Goal: Task Accomplishment & Management: Use online tool/utility

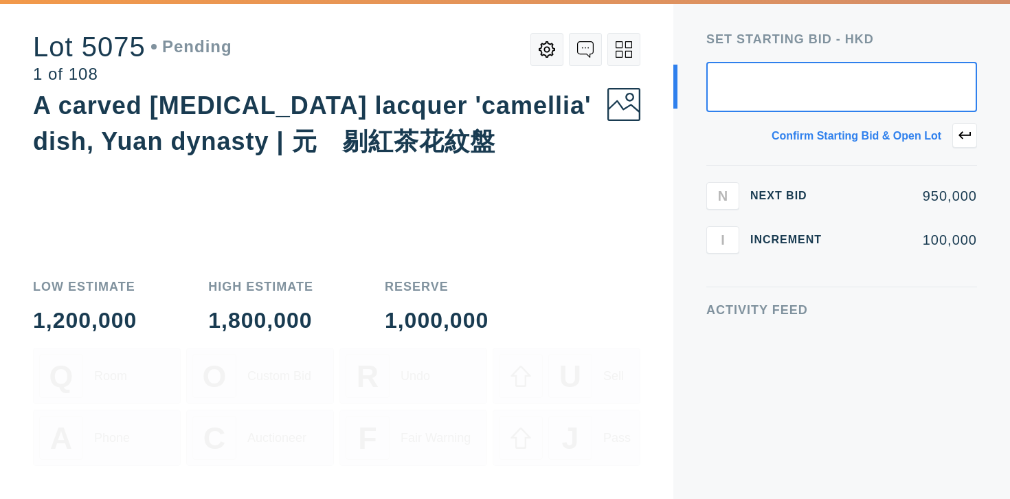
click at [624, 62] on button at bounding box center [623, 49] width 33 height 33
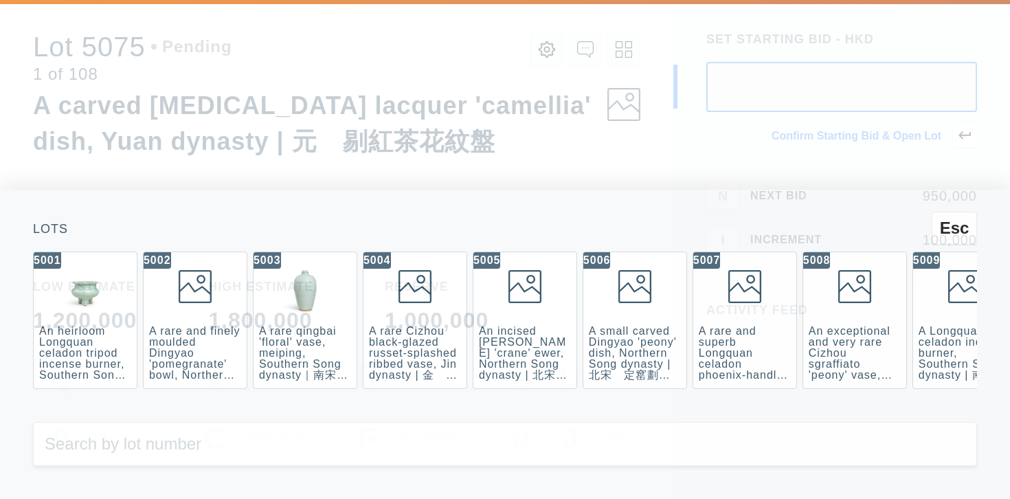
click at [510, 121] on div "Esc Lots 5001 An heirloom Longquan celadon tripod incense burner, Southern Song…" at bounding box center [505, 249] width 1010 height 499
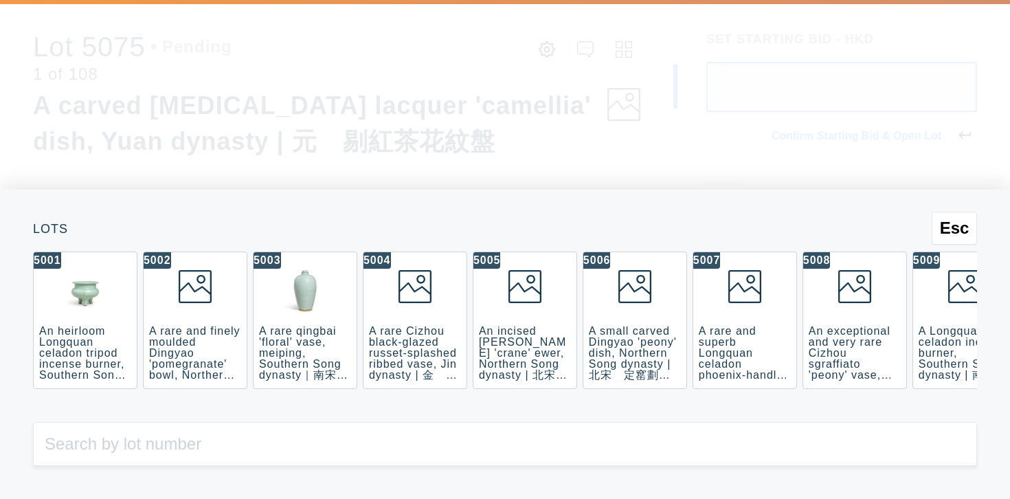
click at [2, 212] on div "Esc Lots 5001 An heirloom Longquan celadon tripod incense burner, Southern Song…" at bounding box center [505, 344] width 1010 height 309
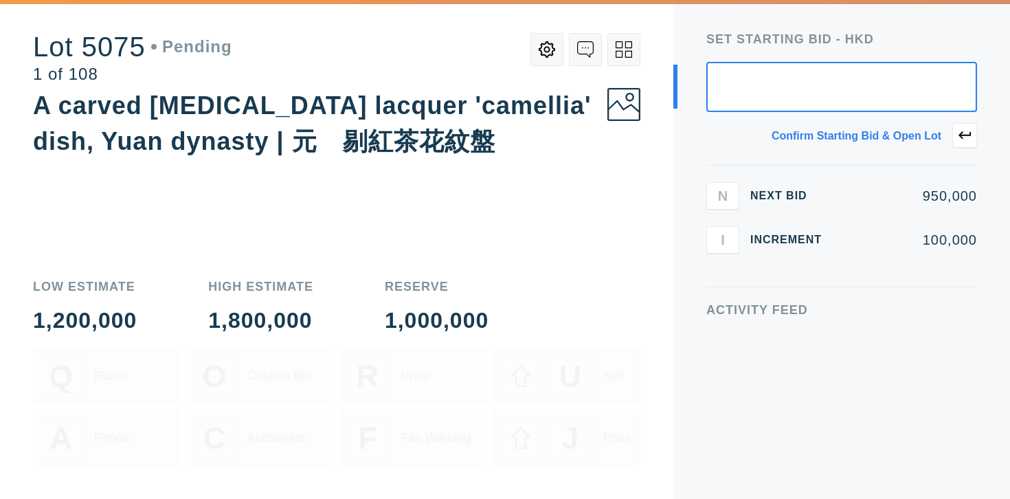
click at [633, 58] on button at bounding box center [623, 49] width 33 height 33
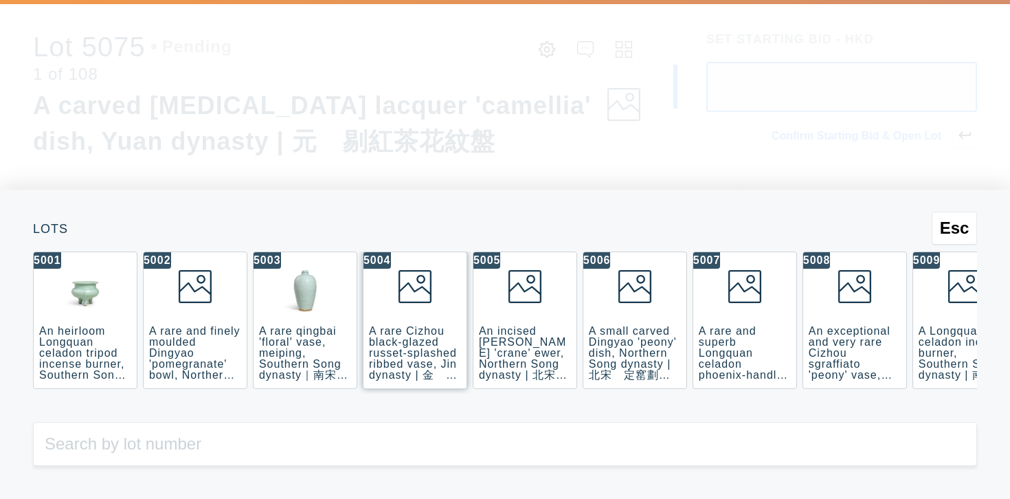
click at [406, 324] on div "5004 A rare Cizhou black-glazed russet-splashed ribbed vase, Jin dynasty | 金　磁州…" at bounding box center [415, 319] width 104 height 137
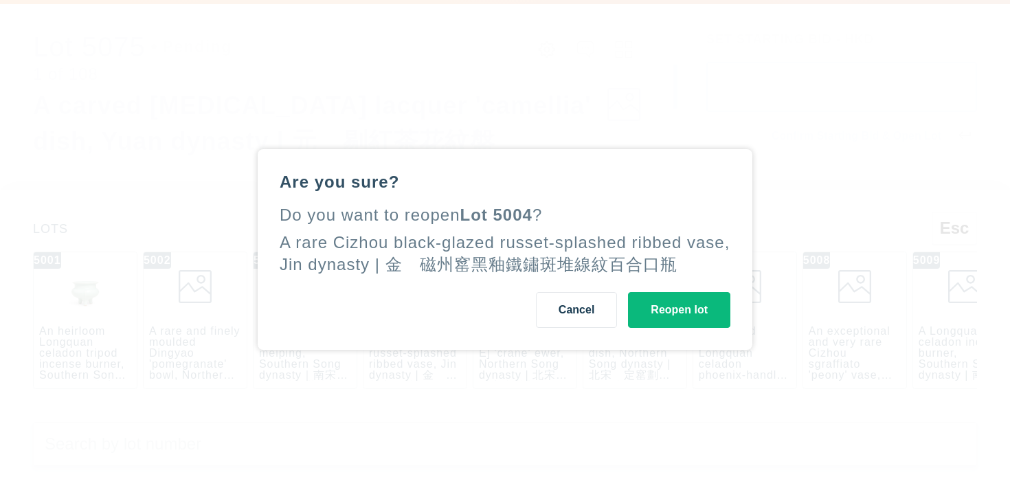
click at [688, 302] on button "Reopen lot" at bounding box center [679, 310] width 102 height 36
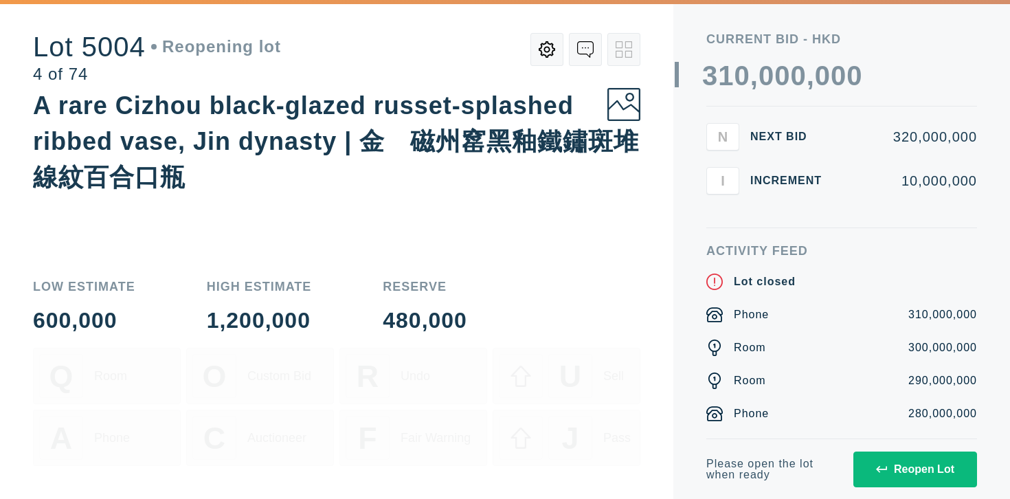
click at [900, 471] on div "Reopen Lot" at bounding box center [915, 469] width 78 height 12
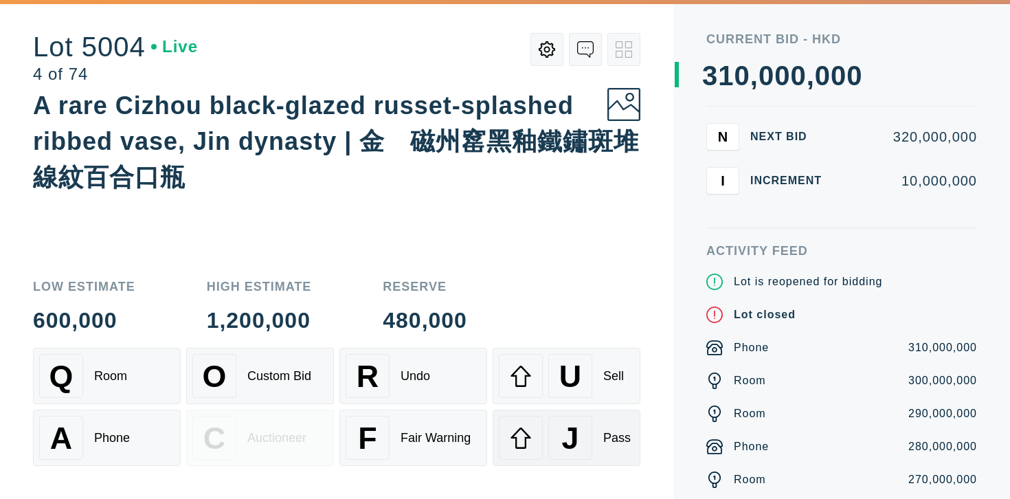
click at [600, 444] on div "J Pass" at bounding box center [566, 438] width 135 height 44
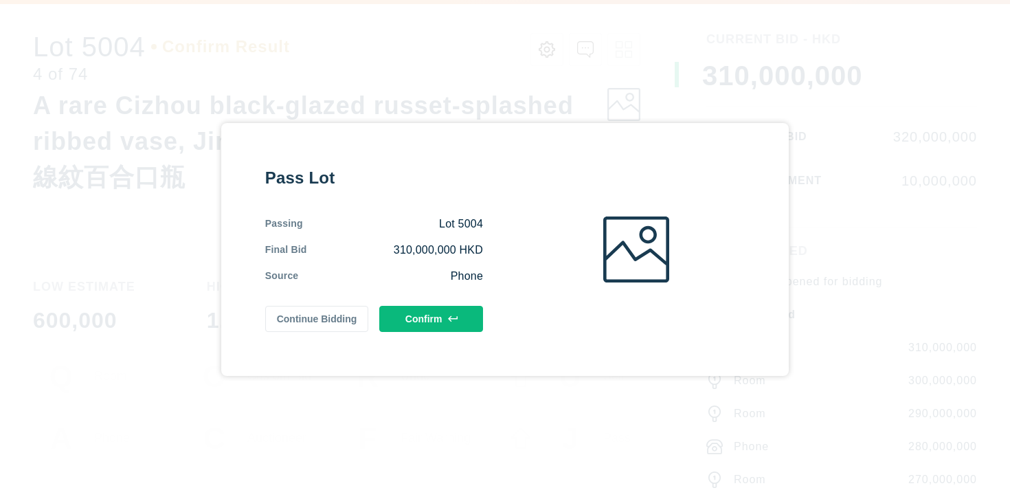
click at [422, 317] on button "Confirm" at bounding box center [431, 319] width 104 height 26
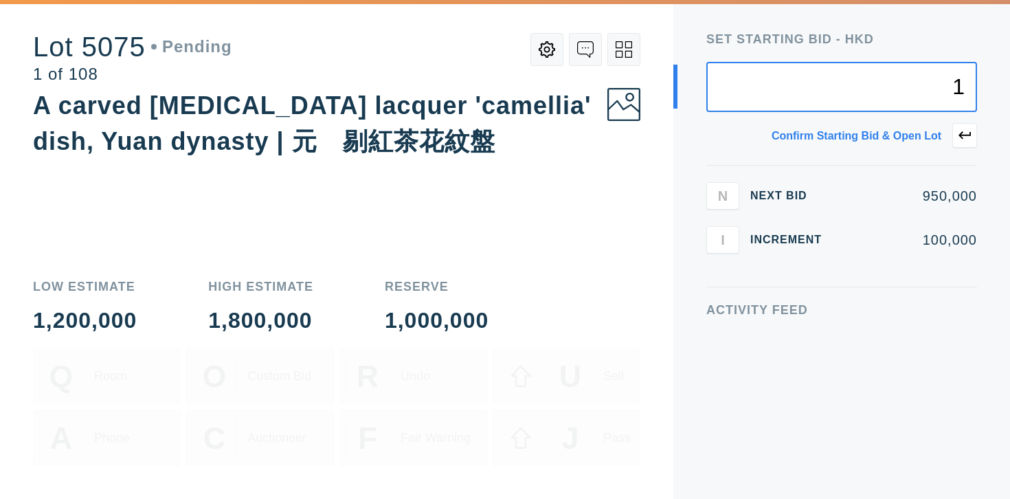
type input "1"
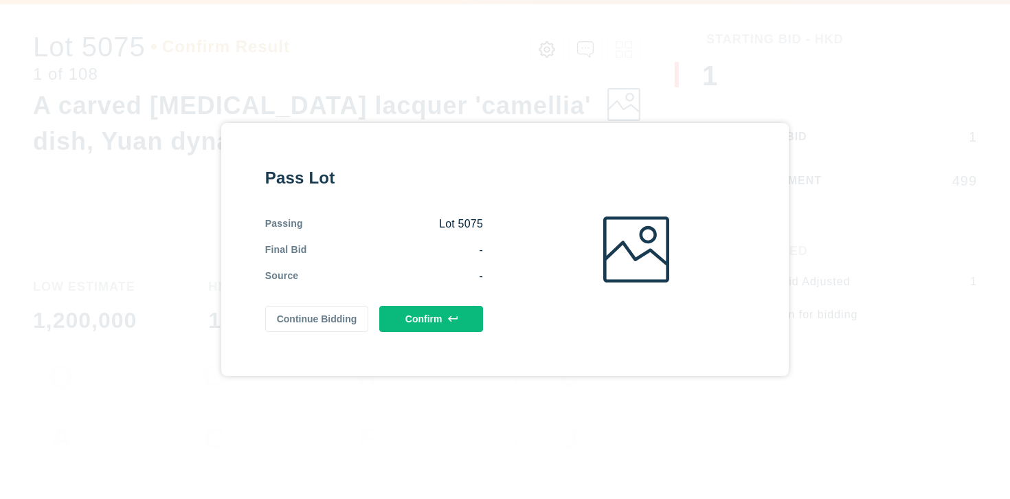
click at [459, 328] on button "Confirm" at bounding box center [431, 319] width 104 height 26
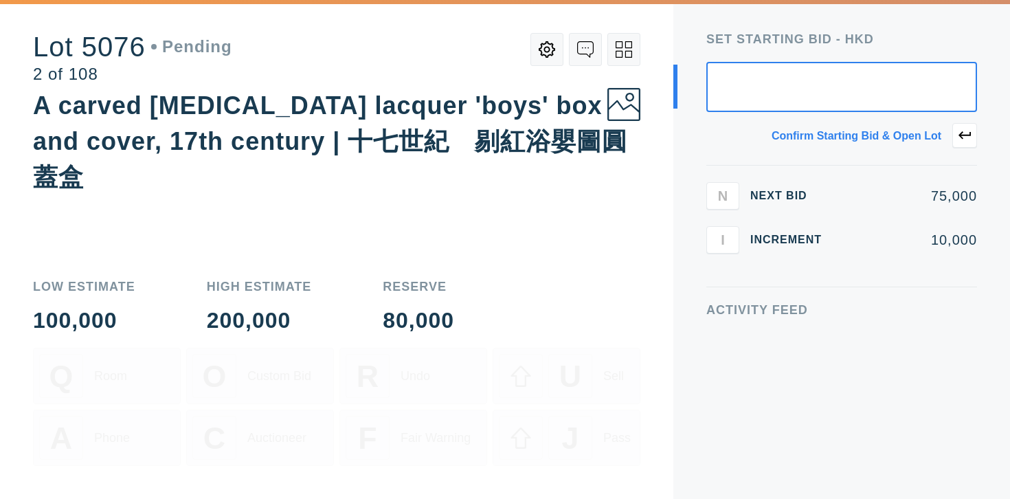
click at [617, 47] on icon at bounding box center [619, 44] width 7 height 7
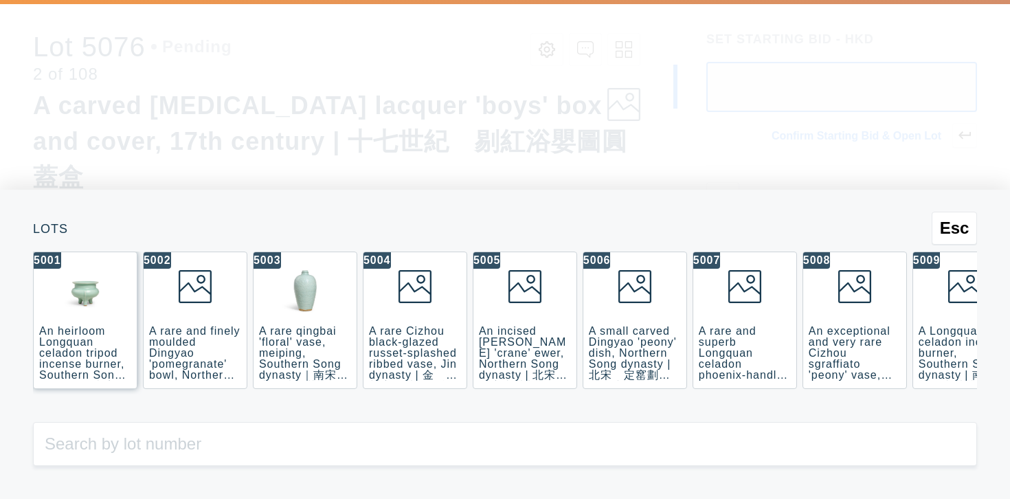
click at [80, 326] on div "An heirloom Longquan celadon tripod incense burner, Southern Song dynasty | 南宋　…" at bounding box center [83, 364] width 89 height 78
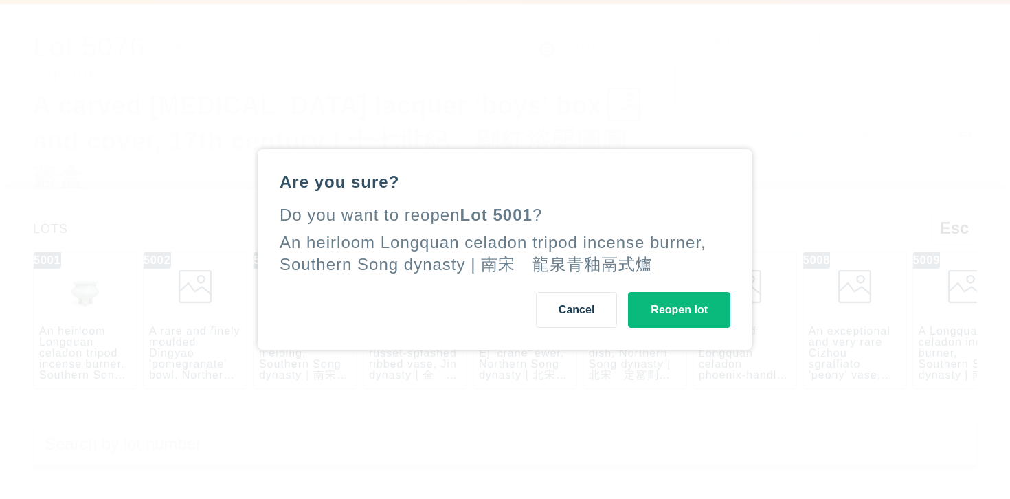
click at [661, 312] on button "Reopen lot" at bounding box center [679, 310] width 102 height 36
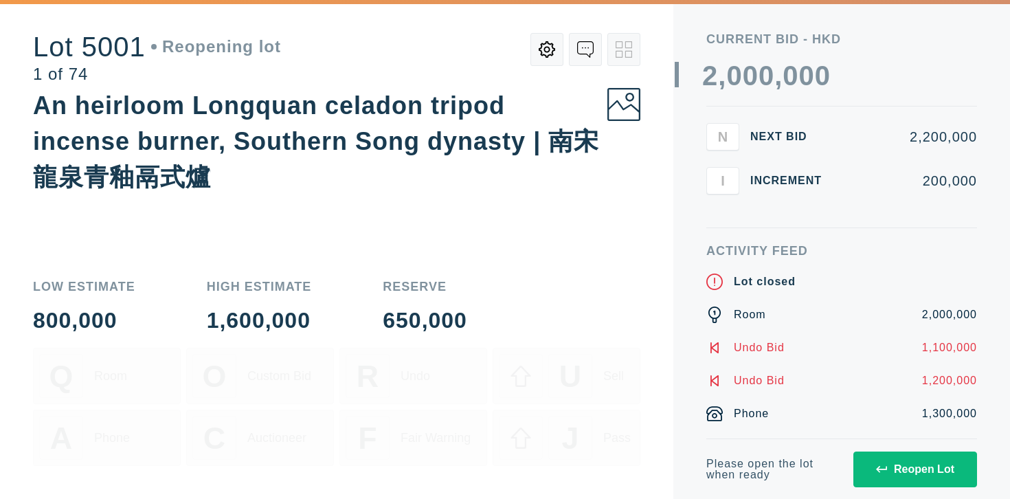
click at [890, 481] on button "Reopen Lot" at bounding box center [915, 469] width 124 height 36
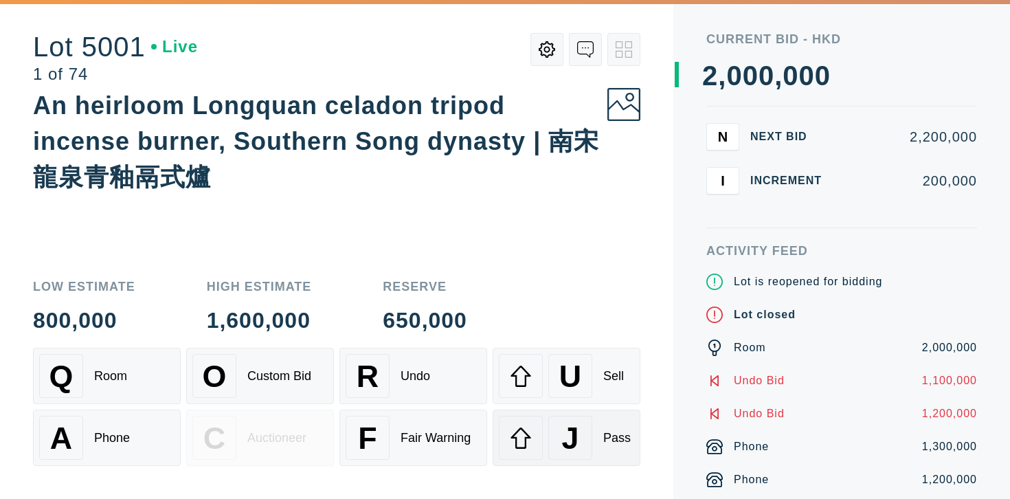
click at [564, 429] on span "J" at bounding box center [569, 437] width 17 height 35
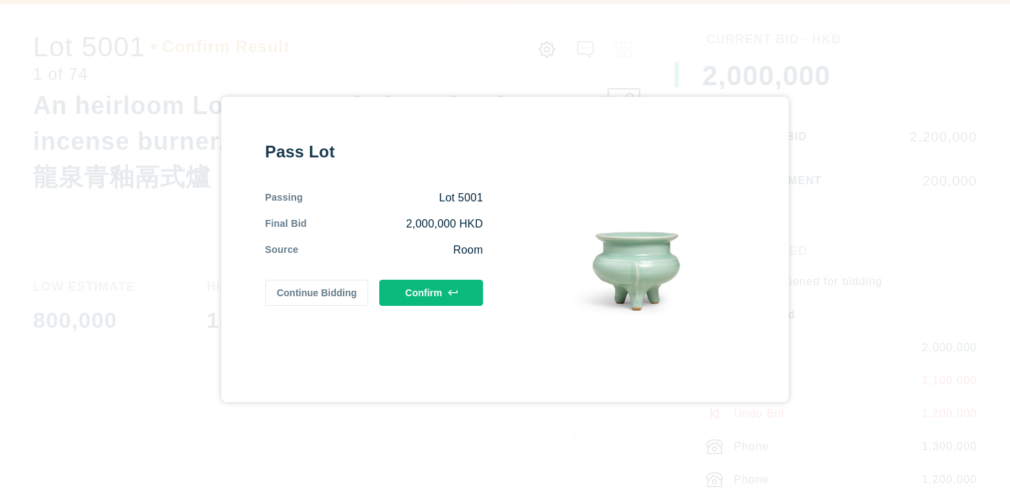
click at [462, 293] on button "Confirm" at bounding box center [431, 293] width 104 height 26
